Goal: Transaction & Acquisition: Purchase product/service

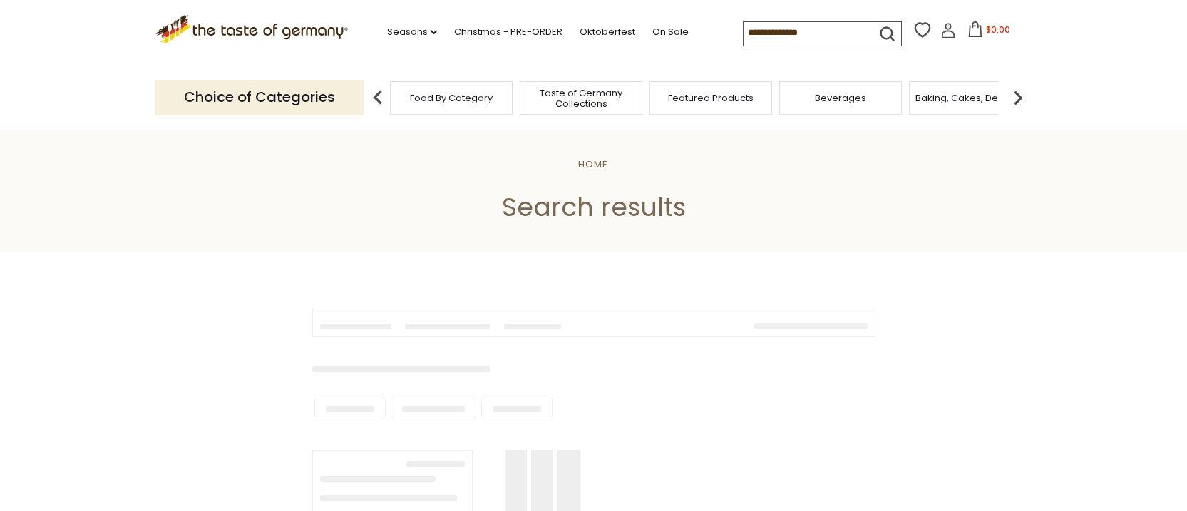
type input "**********"
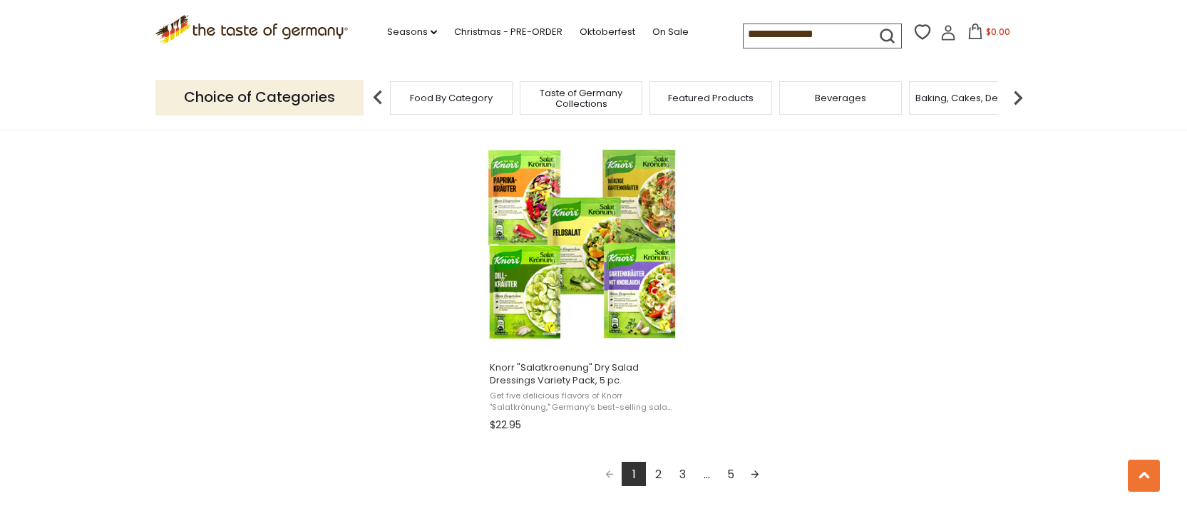
scroll to position [2435, 0]
click at [435, 93] on span "Food By Category" at bounding box center [451, 98] width 83 height 11
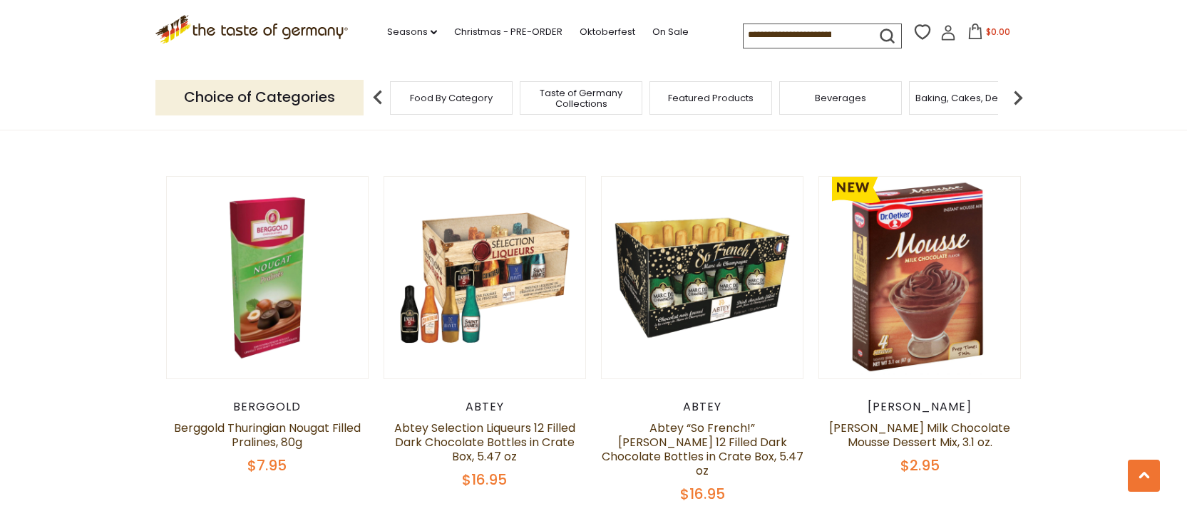
scroll to position [829, 0]
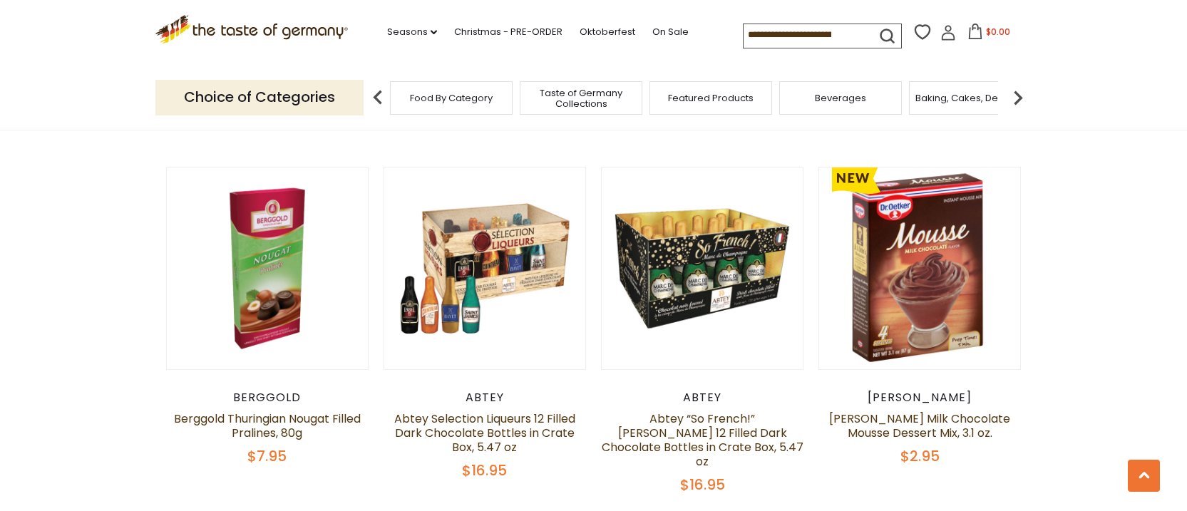
click at [744, 34] on input at bounding box center [804, 34] width 121 height 20
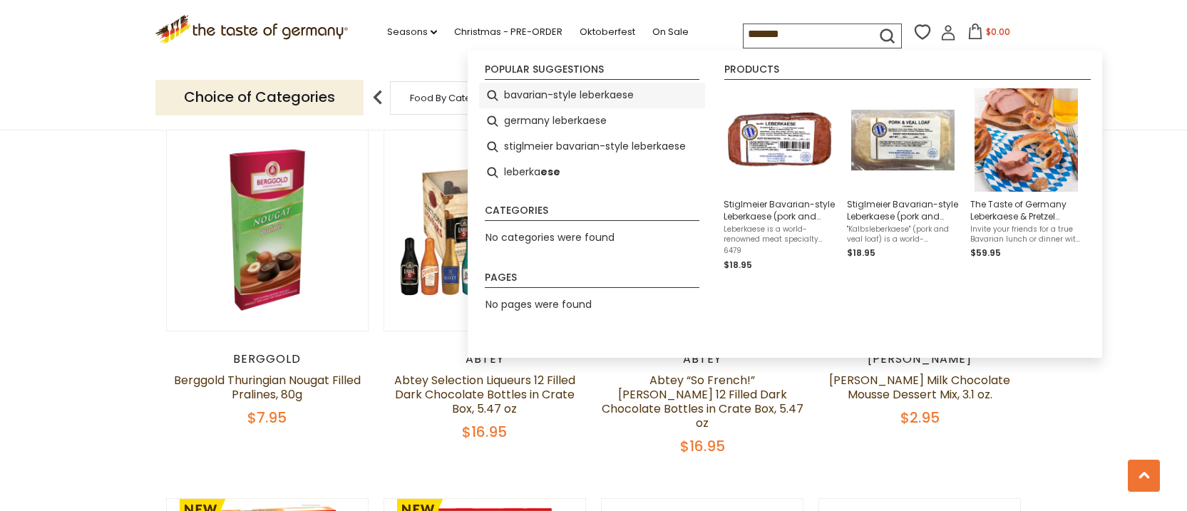
scroll to position [866, 0]
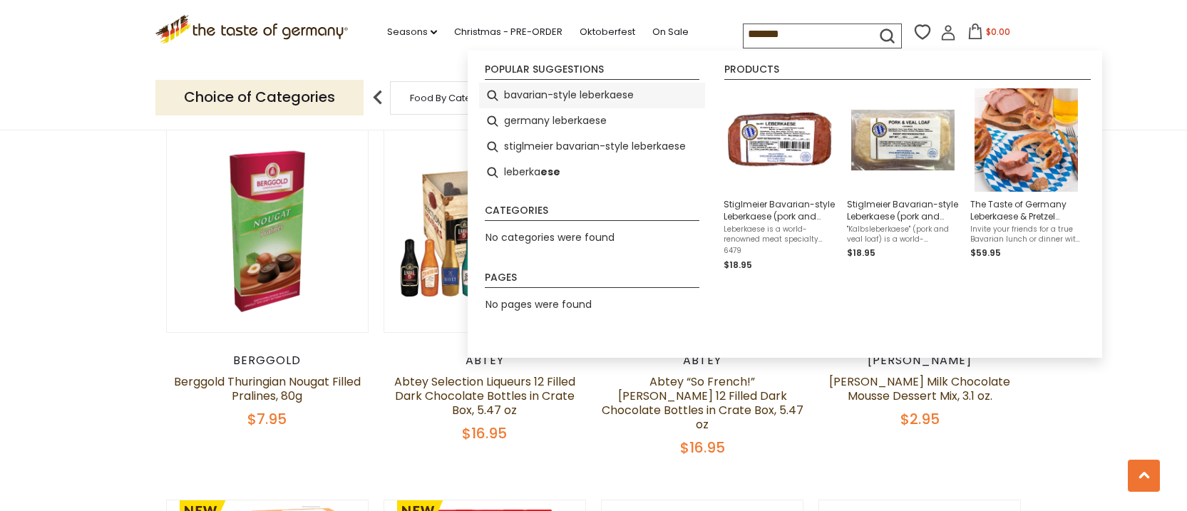
click at [557, 93] on li "bavarian-style leberkaese" at bounding box center [592, 96] width 226 height 26
type input "**********"
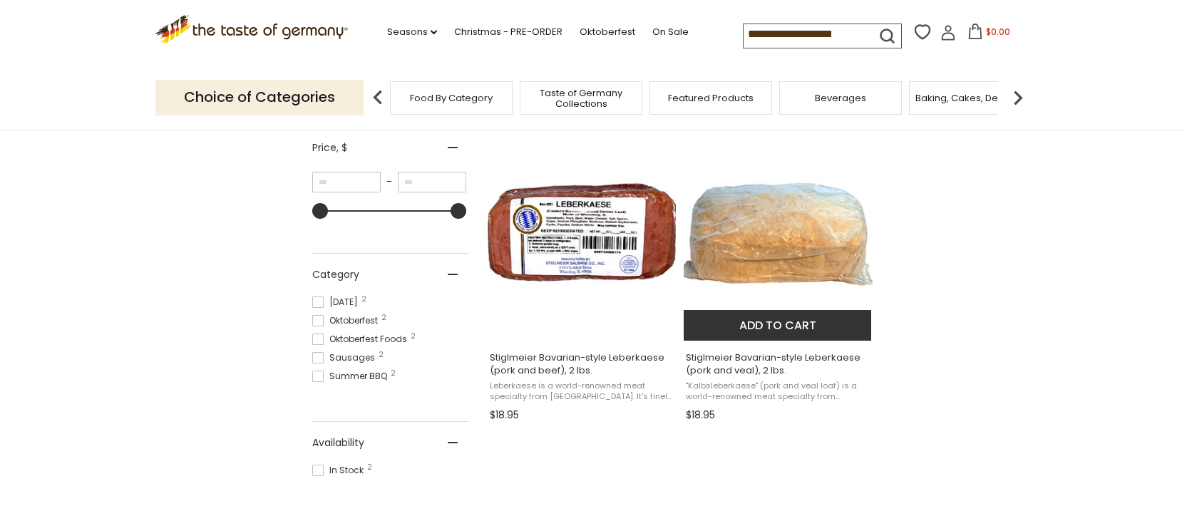
scroll to position [267, 0]
click at [814, 273] on img "Stiglmeier Bavarian-style Leberkaese (pork and veal), 2 lbs." at bounding box center [778, 234] width 189 height 189
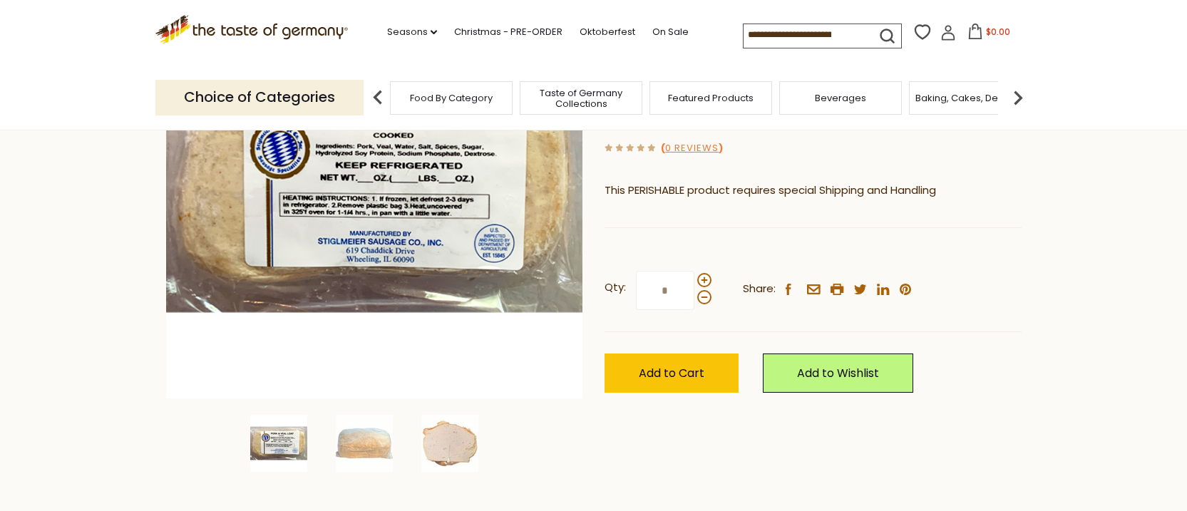
scroll to position [222, 0]
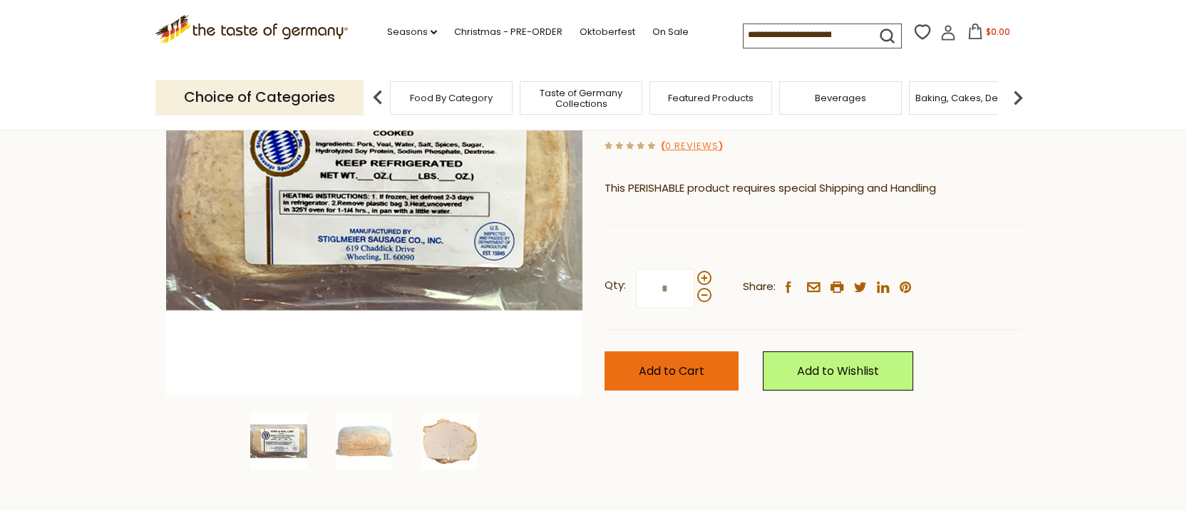
click at [697, 370] on span "Add to Cart" at bounding box center [672, 371] width 66 height 16
click at [651, 365] on span "Add to Cart" at bounding box center [672, 371] width 66 height 16
click at [971, 29] on icon at bounding box center [977, 32] width 13 height 16
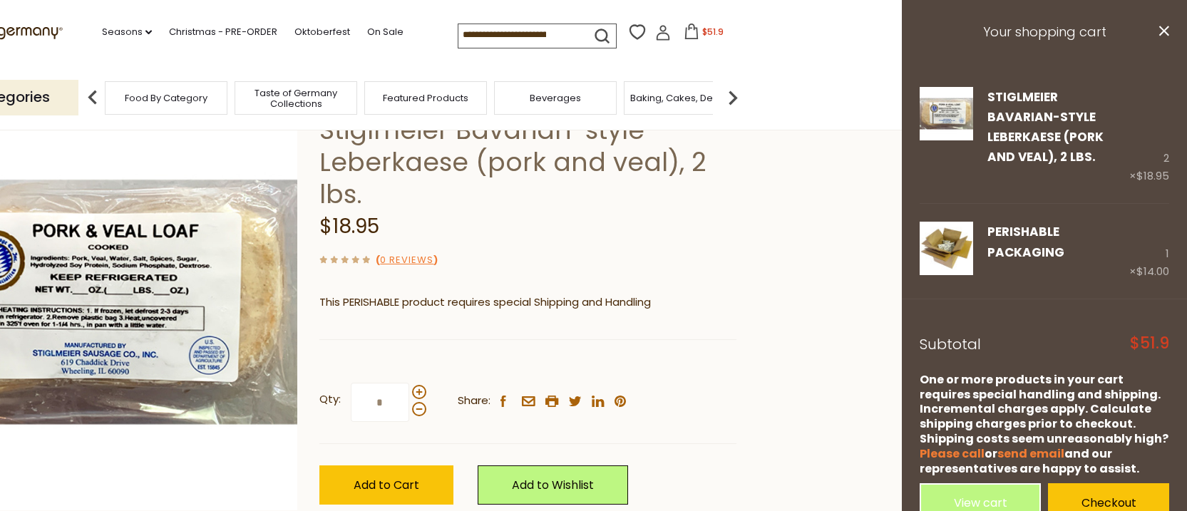
scroll to position [3, 0]
